Goal: Check status: Check status

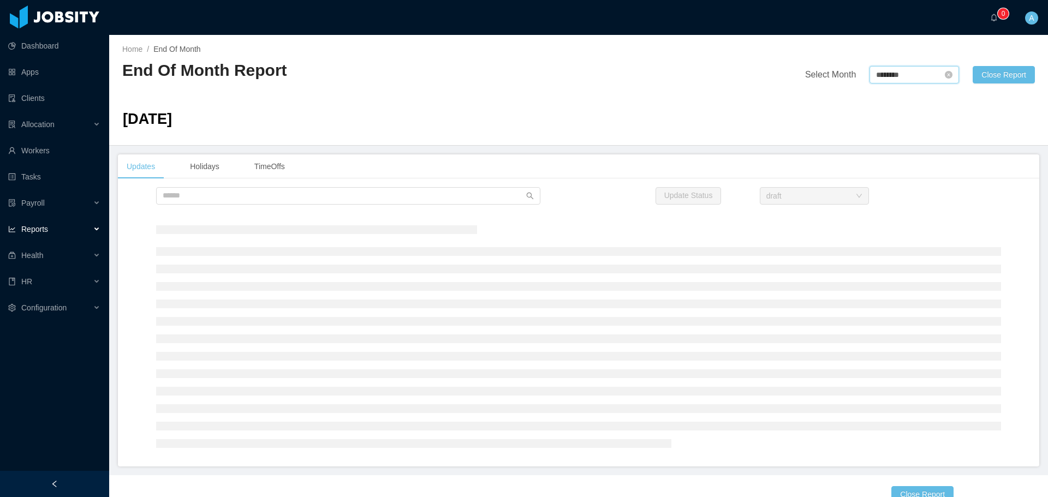
click at [894, 76] on input "********" at bounding box center [915, 74] width 90 height 17
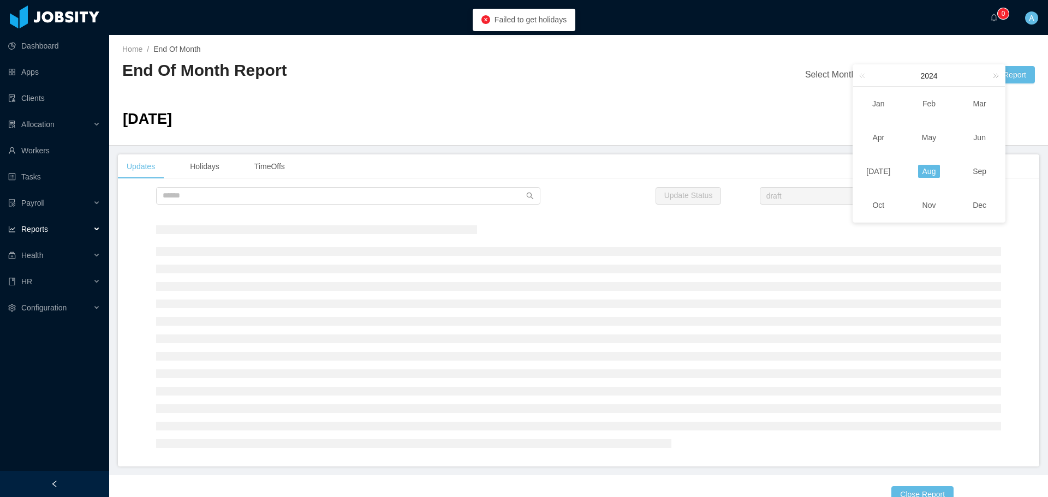
click at [996, 74] on link at bounding box center [994, 75] width 14 height 21
click at [933, 174] on link "Aug" at bounding box center [929, 171] width 22 height 13
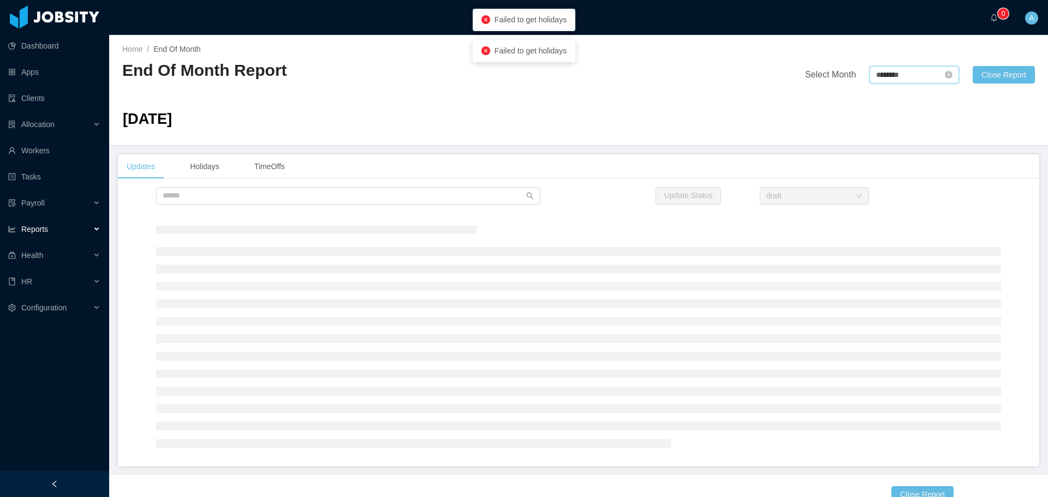
click at [936, 79] on input "********" at bounding box center [915, 74] width 90 height 17
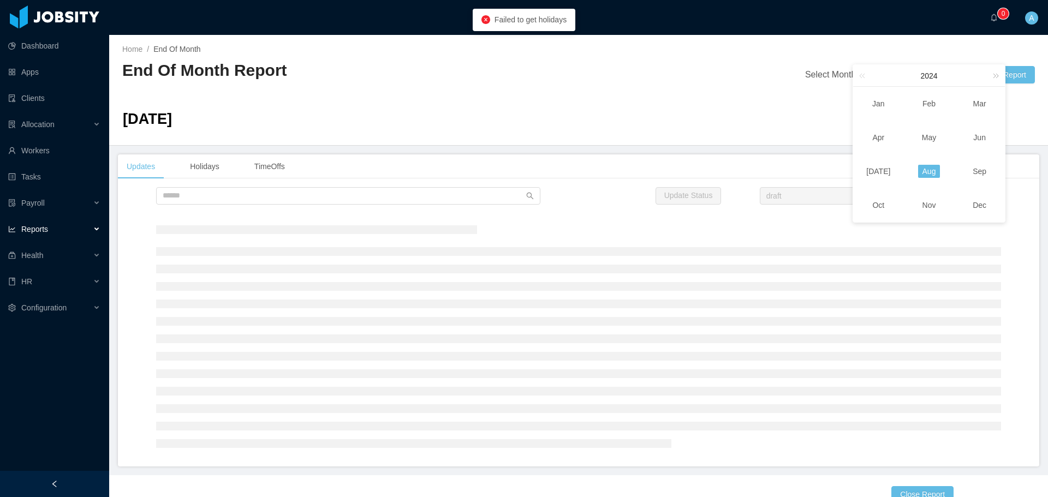
click at [994, 73] on link at bounding box center [994, 75] width 14 height 21
click at [992, 76] on link at bounding box center [994, 75] width 14 height 21
click at [930, 169] on link "Aug" at bounding box center [929, 171] width 22 height 13
type input "********"
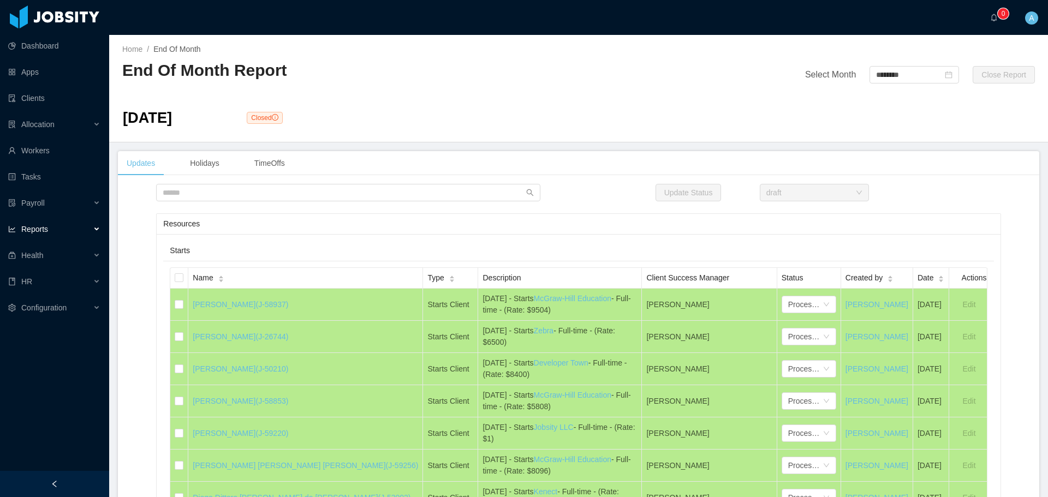
click at [620, 230] on div "Resources" at bounding box center [578, 224] width 831 height 20
click at [898, 71] on input "********" at bounding box center [915, 74] width 90 height 17
click at [931, 174] on link "Aug" at bounding box center [929, 171] width 22 height 13
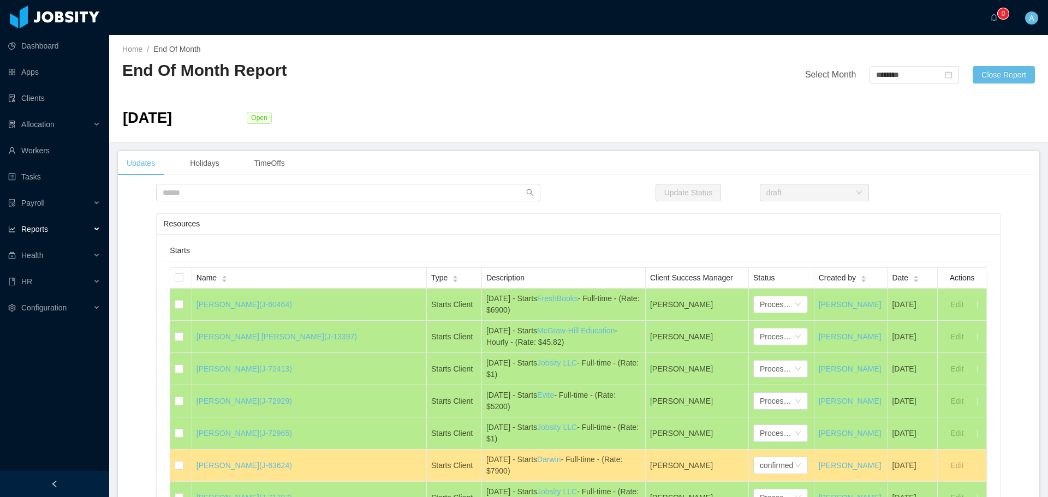
click at [619, 227] on div "Resources" at bounding box center [578, 224] width 831 height 20
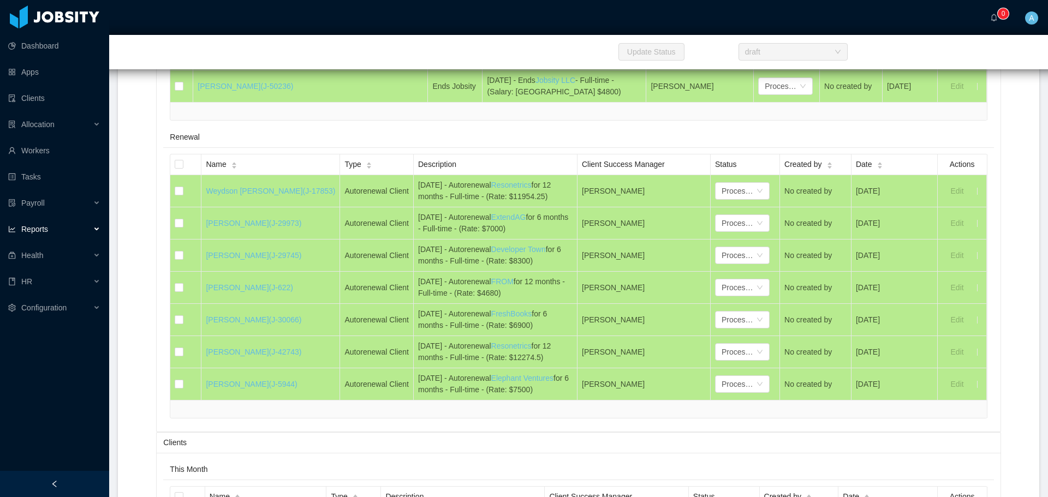
scroll to position [6028, 0]
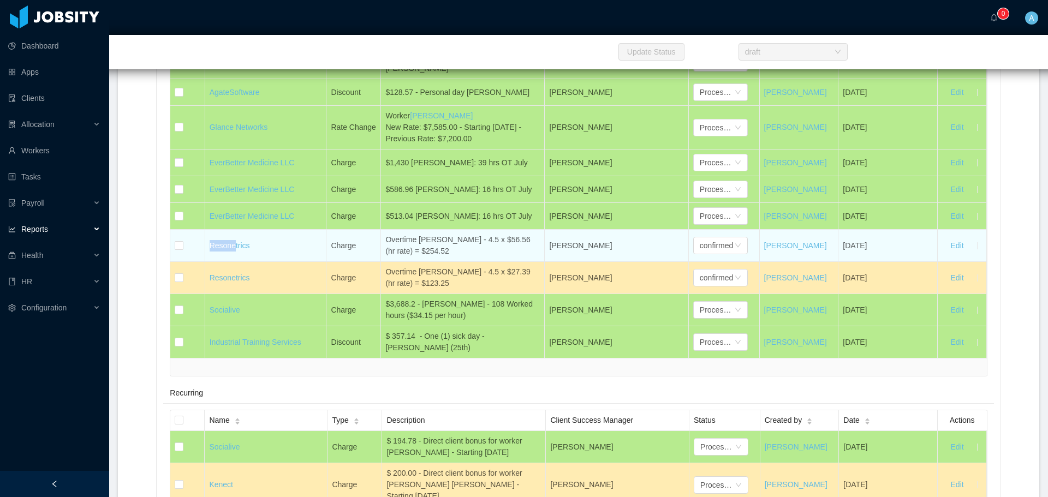
drag, startPoint x: 450, startPoint y: 253, endPoint x: 378, endPoint y: 247, distance: 72.9
click at [378, 247] on tr "Resonetrics Charge Overtime [PERSON_NAME] - 4.5 x $56.56 (hr rate) = $254.52 [P…" at bounding box center [578, 246] width 816 height 32
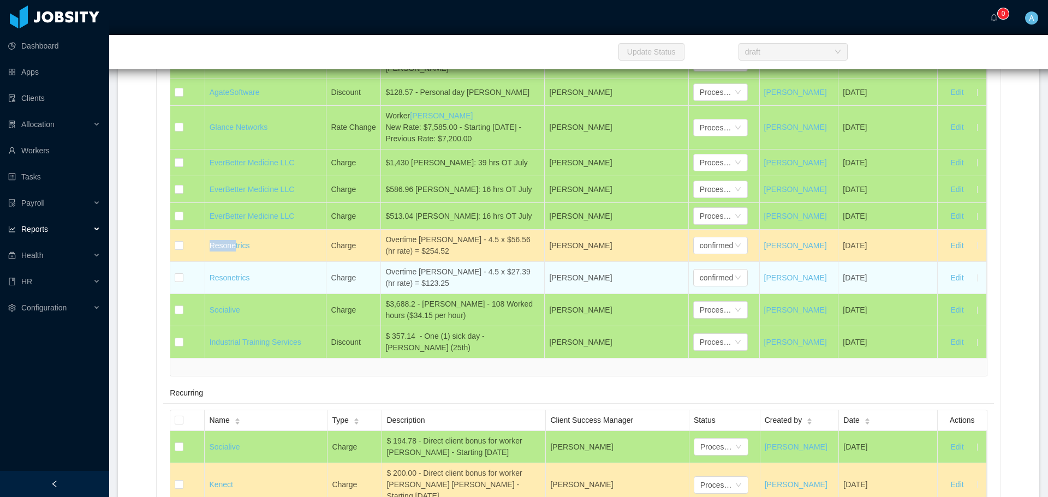
drag, startPoint x: 438, startPoint y: 285, endPoint x: 383, endPoint y: 277, distance: 56.2
click at [385, 277] on div "Overtime [PERSON_NAME] - 4.5 x $27.39 (hr rate) = $123.25" at bounding box center [462, 277] width 155 height 23
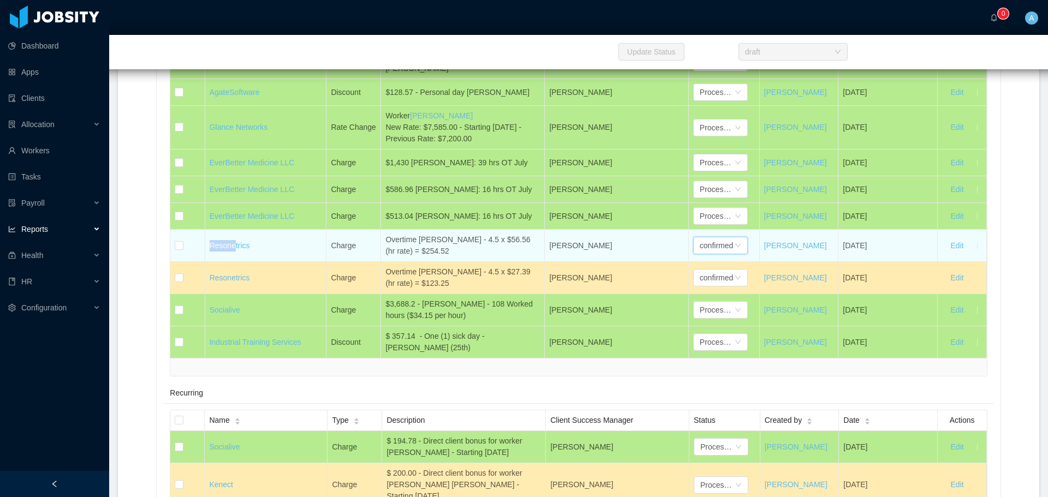
click at [714, 242] on div "confirmed" at bounding box center [716, 246] width 33 height 16
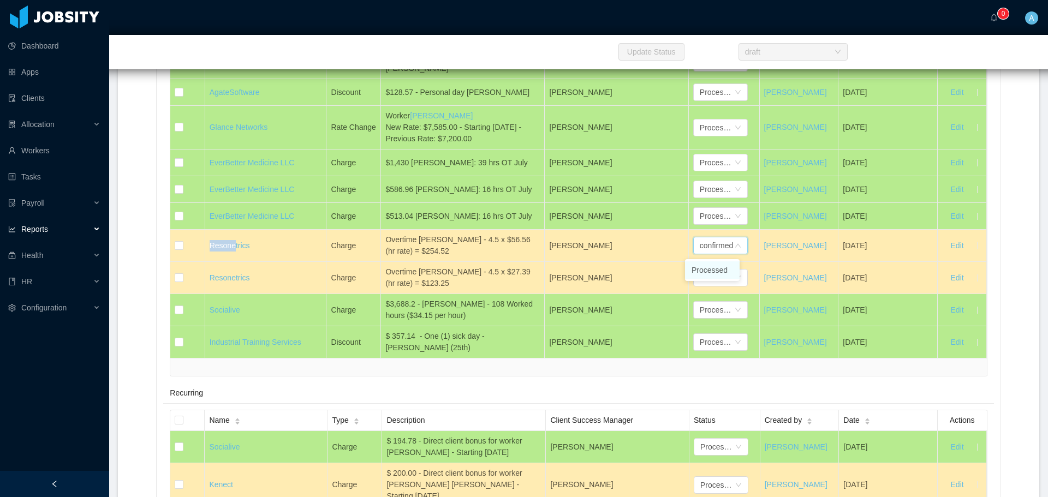
click at [725, 266] on li "Processed" at bounding box center [712, 270] width 55 height 17
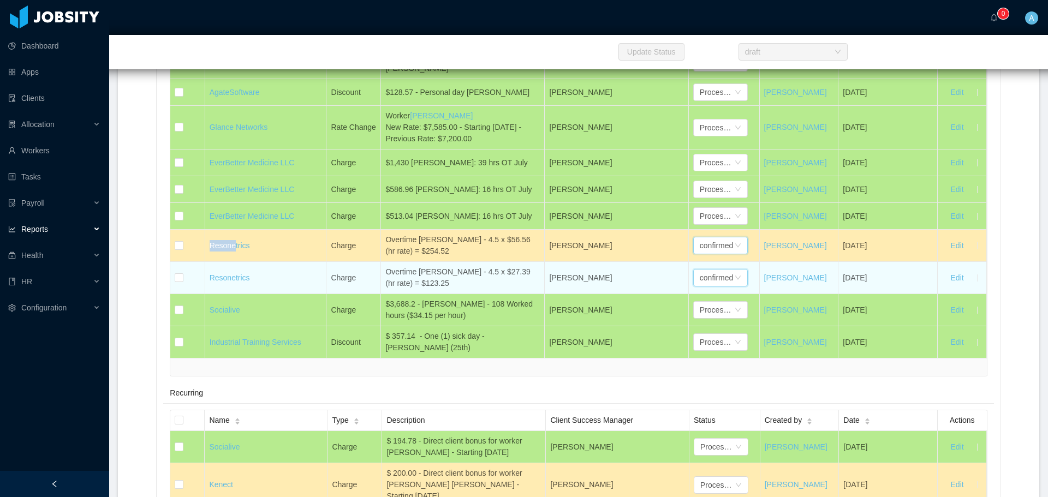
click at [718, 277] on div "confirmed" at bounding box center [716, 278] width 33 height 16
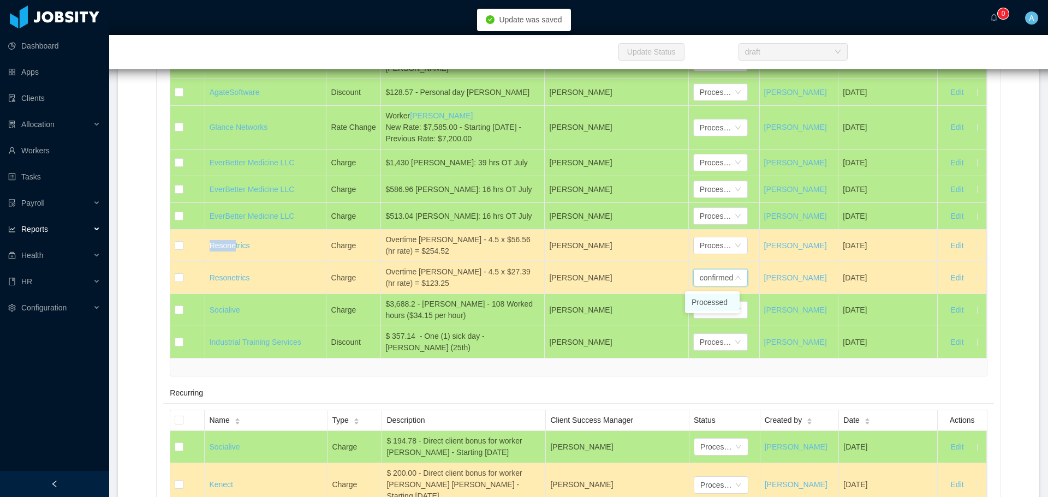
click at [722, 300] on li "Processed" at bounding box center [712, 302] width 55 height 17
